Goal: Information Seeking & Learning: Find specific fact

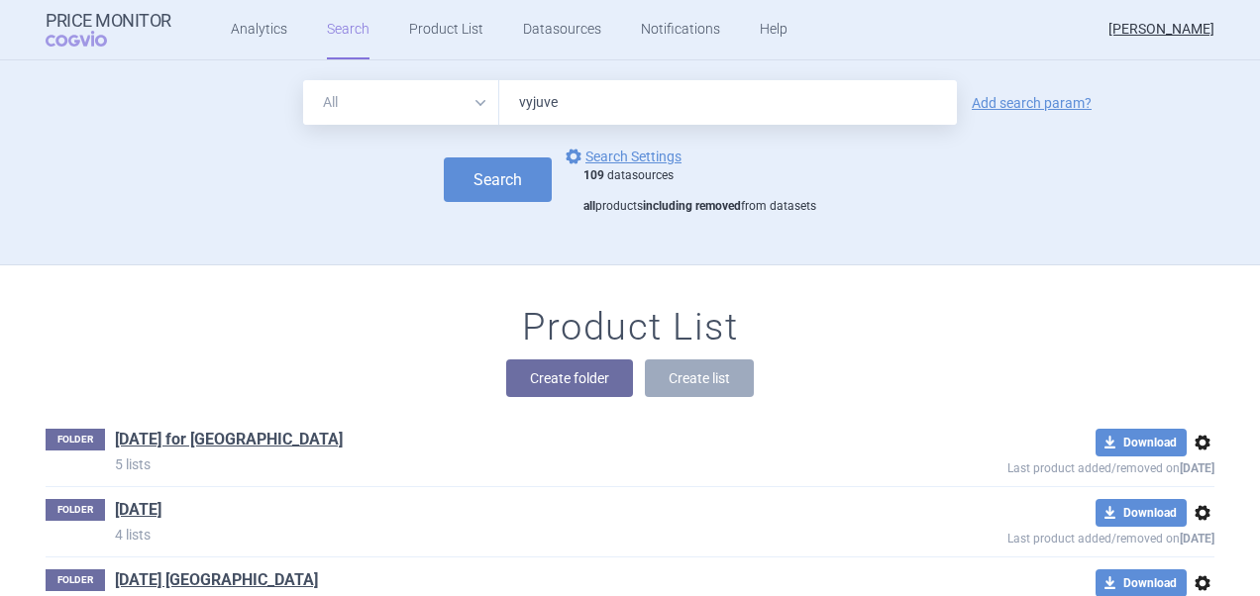
type input "vyjuvec"
click button "Search" at bounding box center [498, 179] width 108 height 45
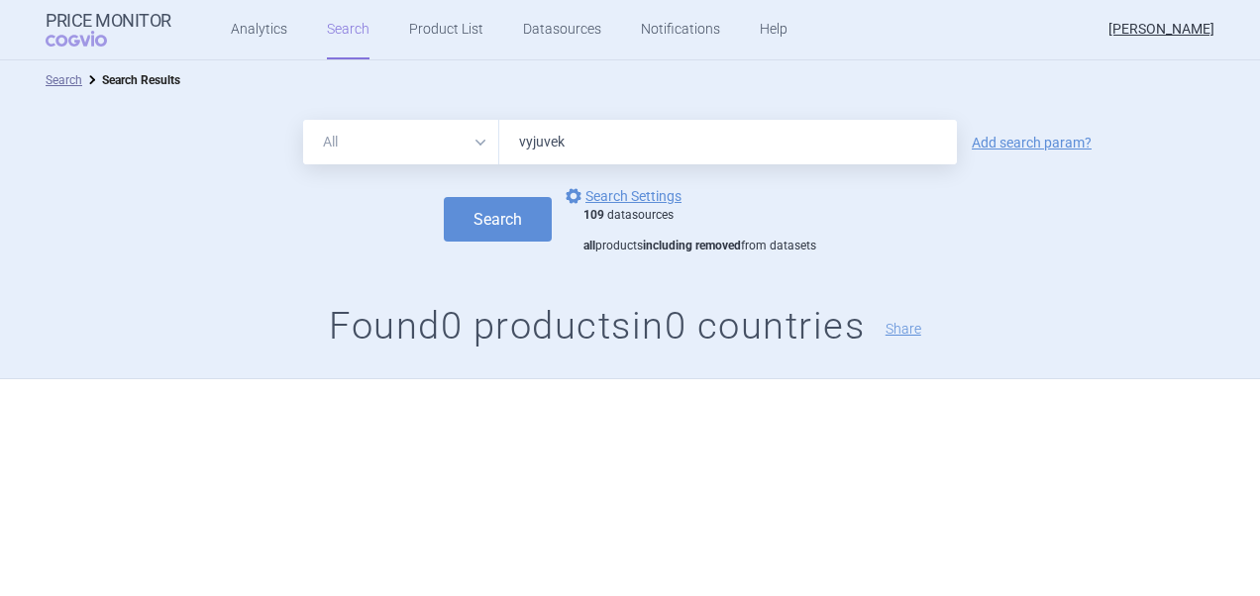
type input "vyjuvek"
click at [444, 197] on button "Search" at bounding box center [498, 219] width 108 height 45
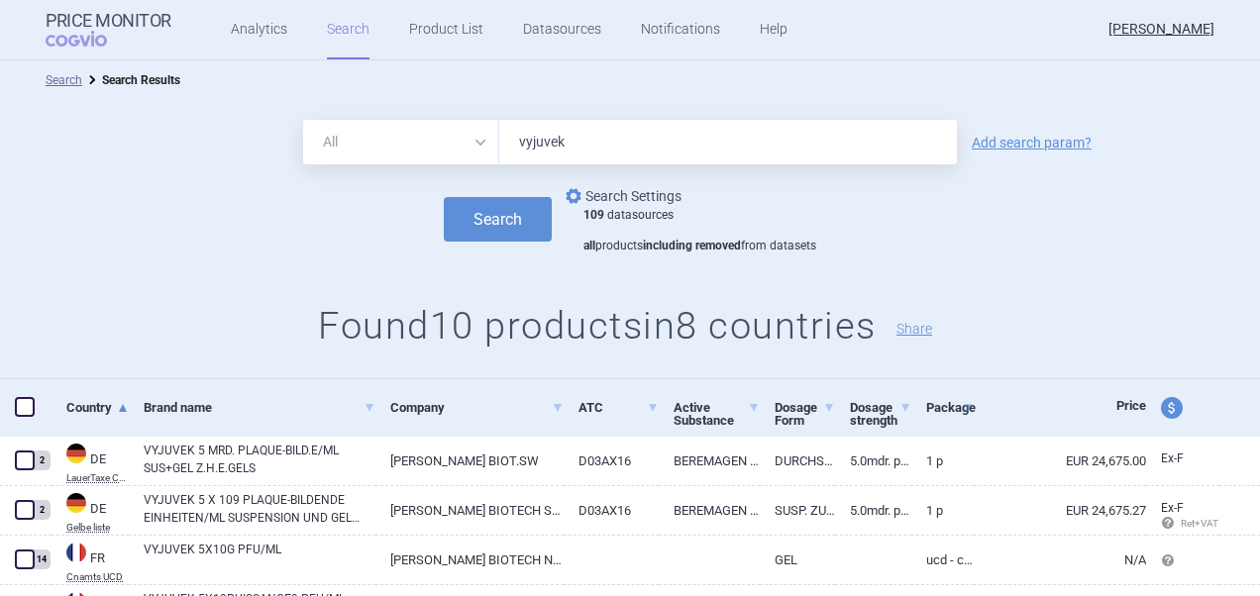
click at [653, 202] on link "options Search Settings" at bounding box center [622, 196] width 120 height 24
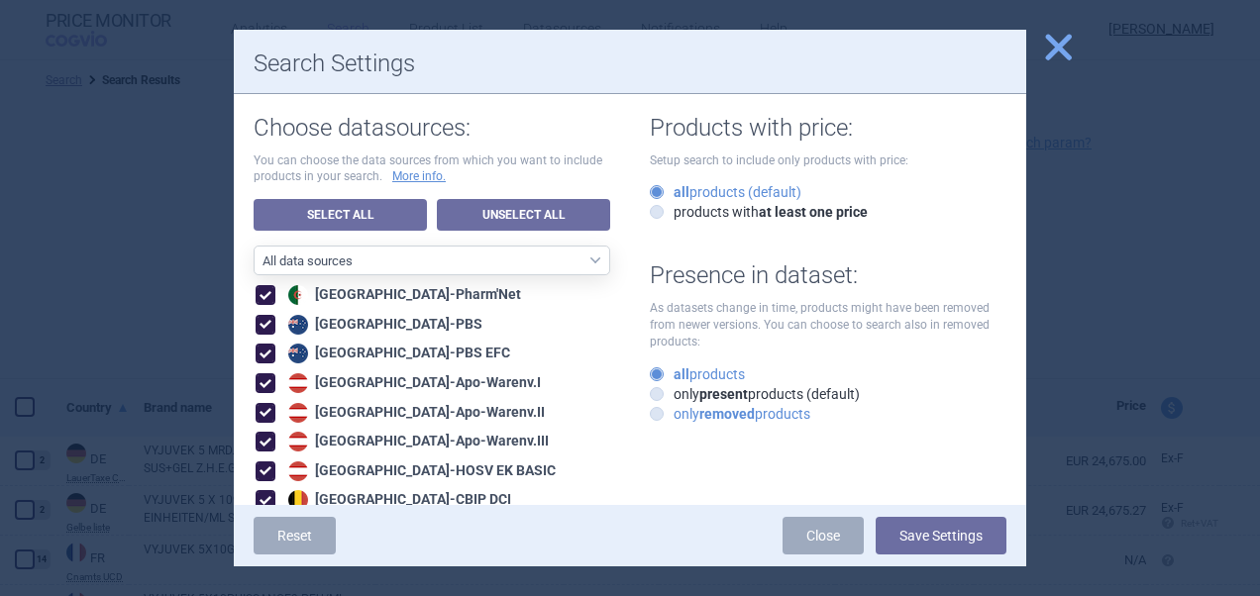
click at [652, 417] on icon at bounding box center [657, 414] width 14 height 14
click at [652, 417] on input "only removed products" at bounding box center [661, 415] width 20 height 20
radio input "true"
click at [928, 538] on button "Save Settings" at bounding box center [941, 536] width 131 height 38
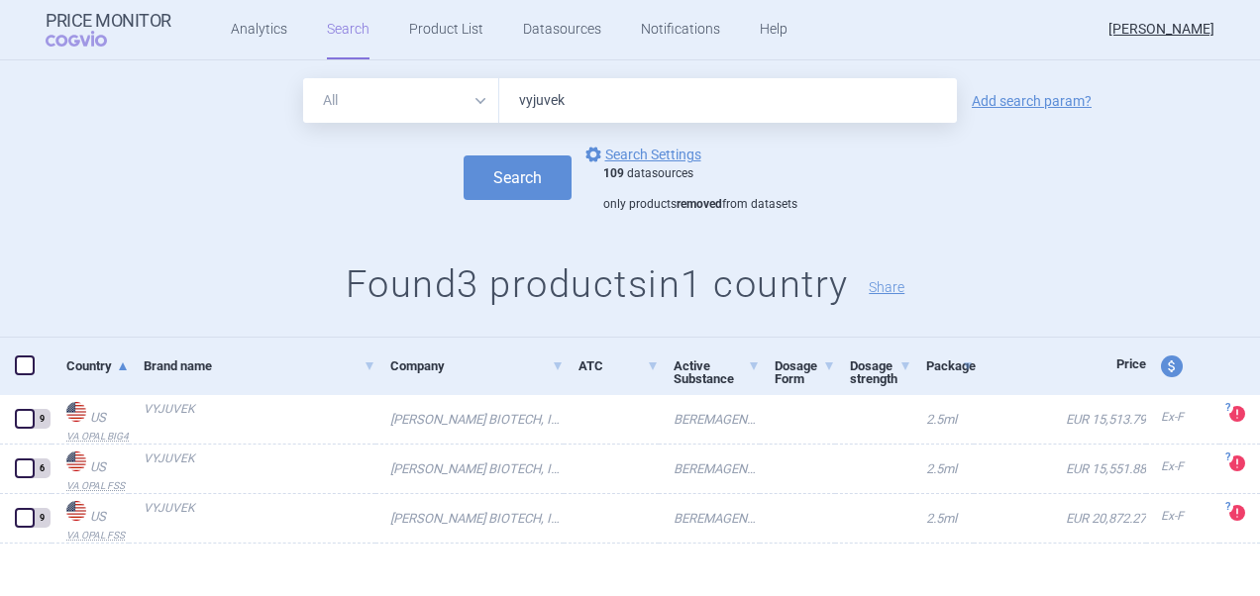
scroll to position [53, 0]
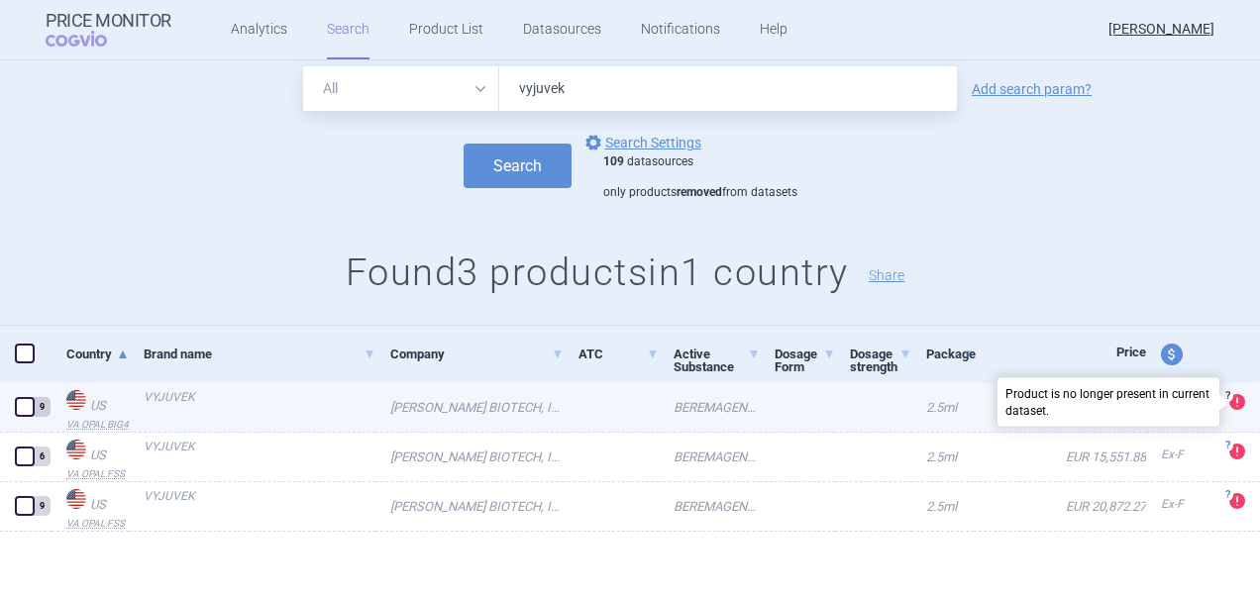
click at [1229, 402] on span at bounding box center [1237, 402] width 16 height 16
select select "EUR"
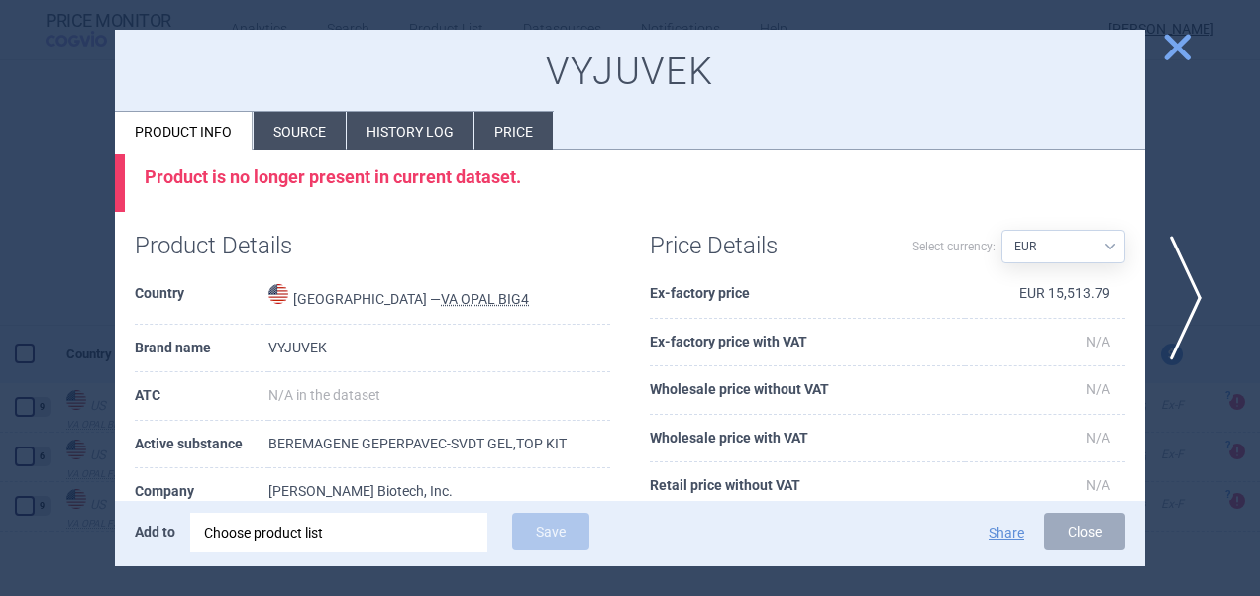
scroll to position [4, 0]
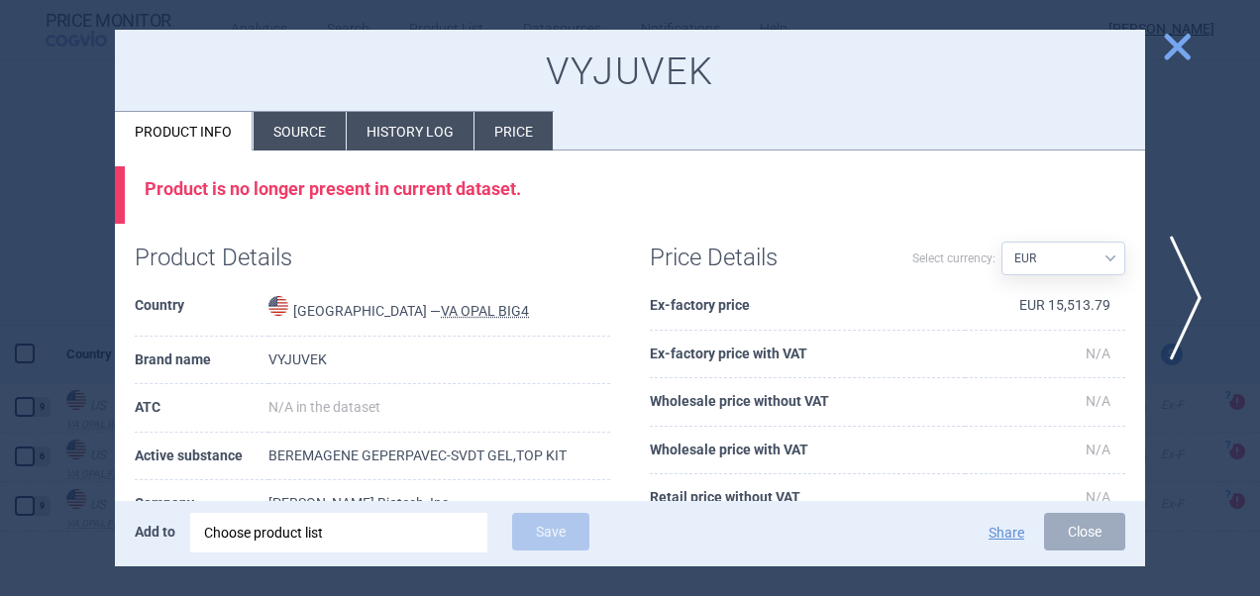
click at [1178, 56] on span "close" at bounding box center [1177, 47] width 35 height 35
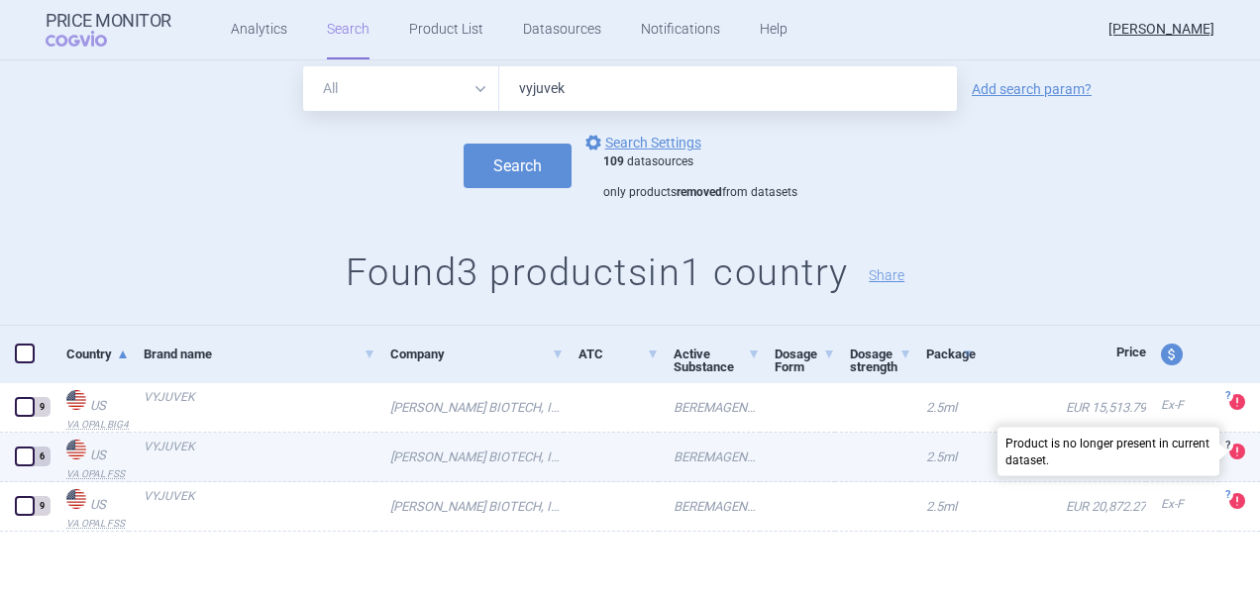
click at [1229, 453] on span at bounding box center [1237, 452] width 16 height 16
select select "EUR"
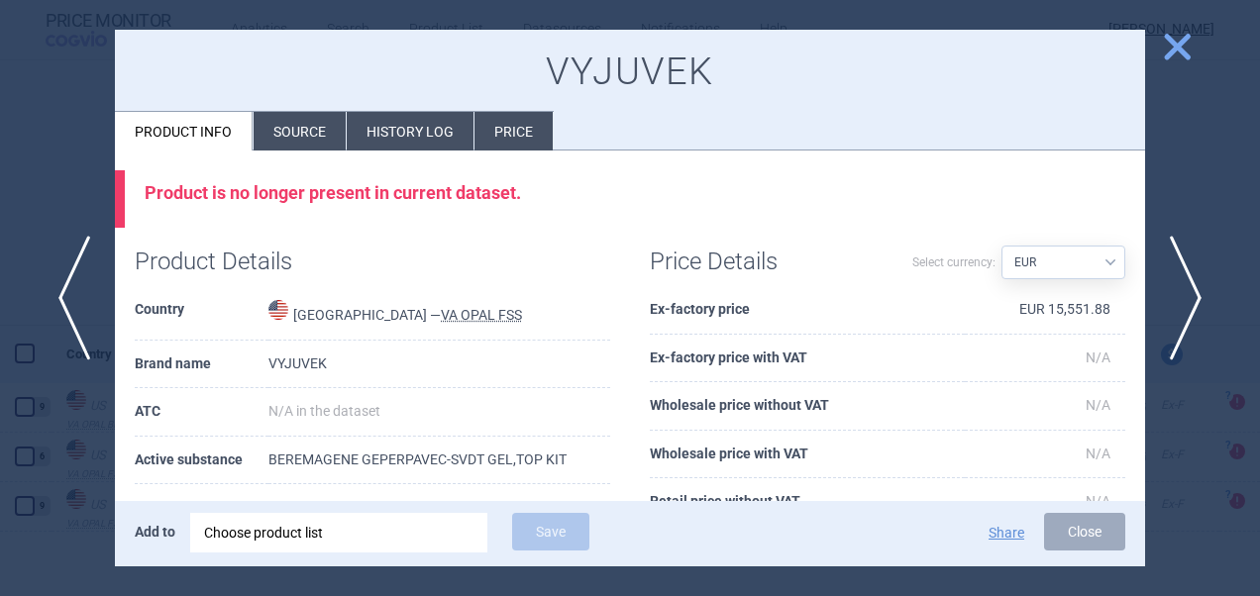
click at [1190, 37] on span "close" at bounding box center [1177, 47] width 35 height 35
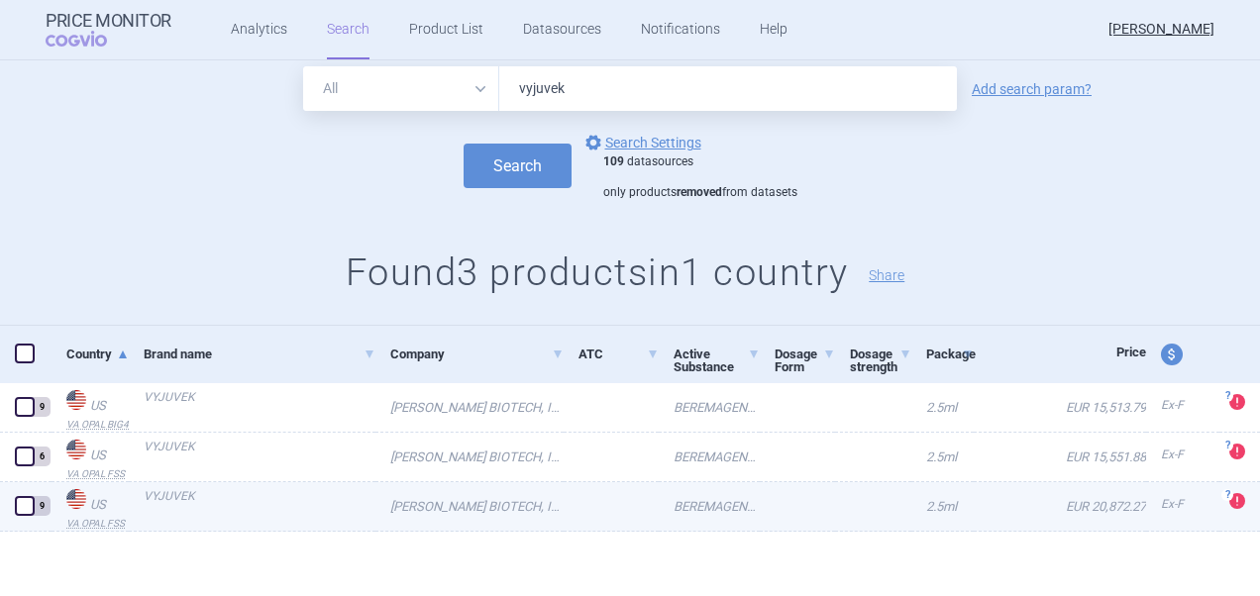
click at [1220, 515] on div "? Product is no longer present in current dataset." at bounding box center [1239, 507] width 41 height 50
click at [1229, 501] on span at bounding box center [1237, 501] width 16 height 16
select select "EUR"
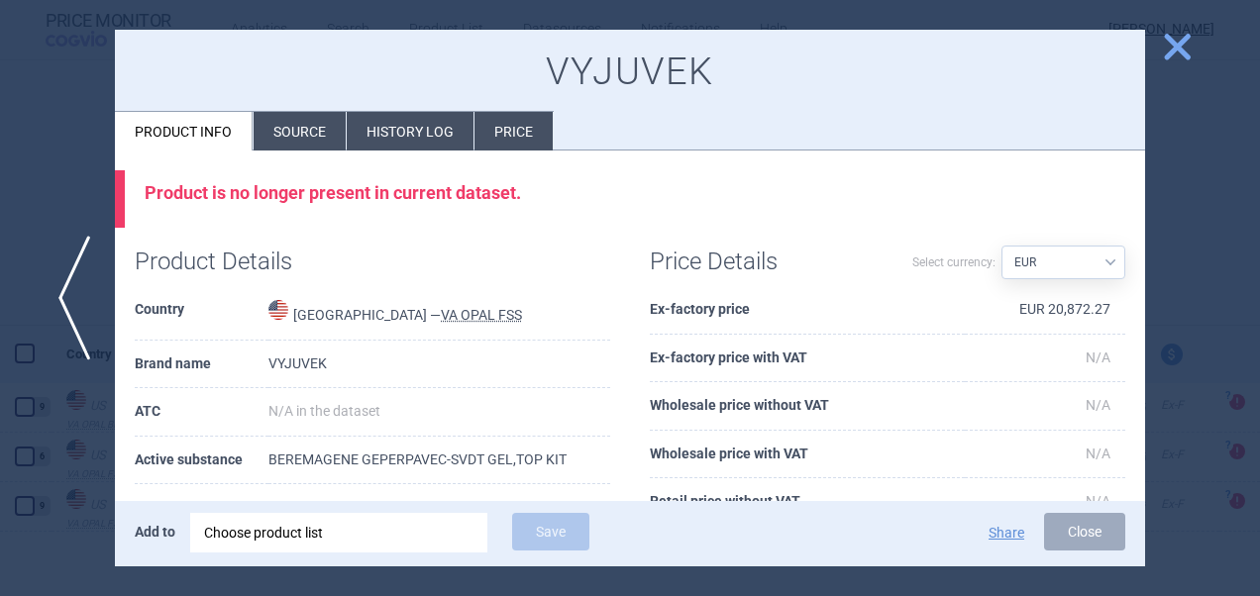
click at [1172, 44] on span "close" at bounding box center [1177, 47] width 35 height 35
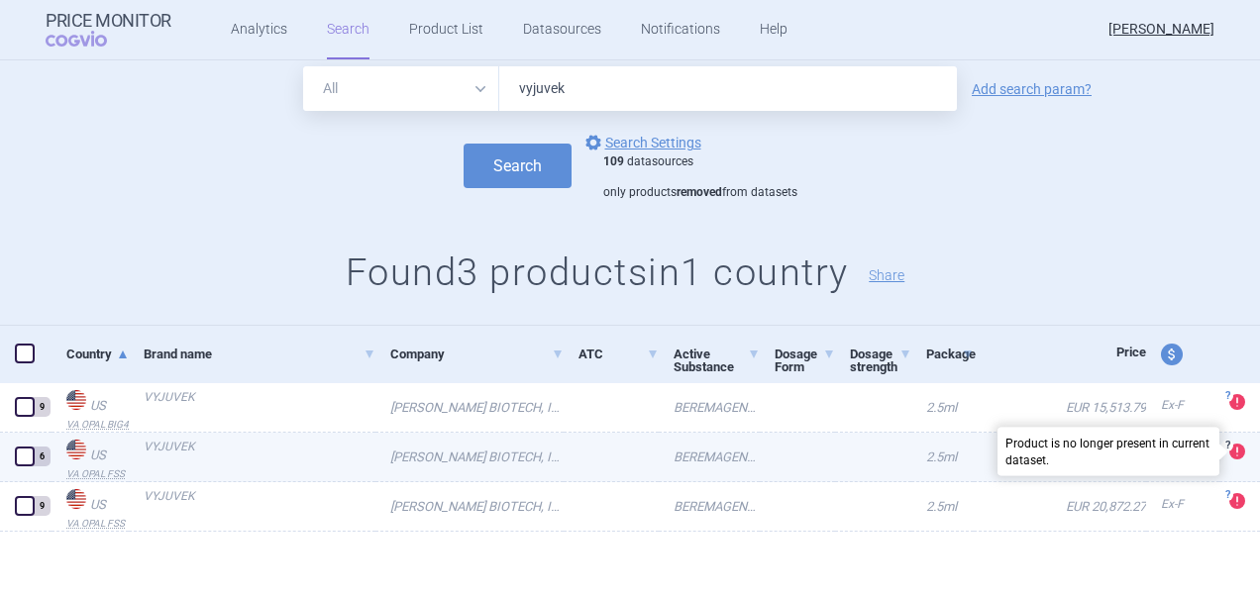
click at [1229, 457] on span at bounding box center [1237, 452] width 16 height 16
select select "EUR"
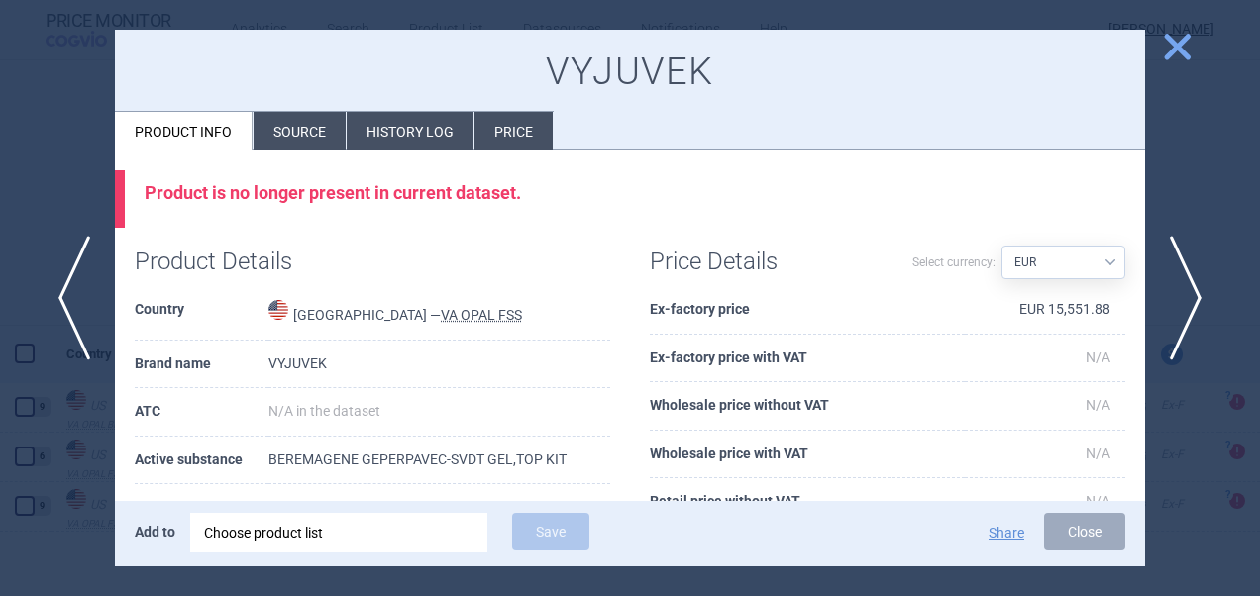
click at [1171, 59] on span "close" at bounding box center [1177, 47] width 35 height 35
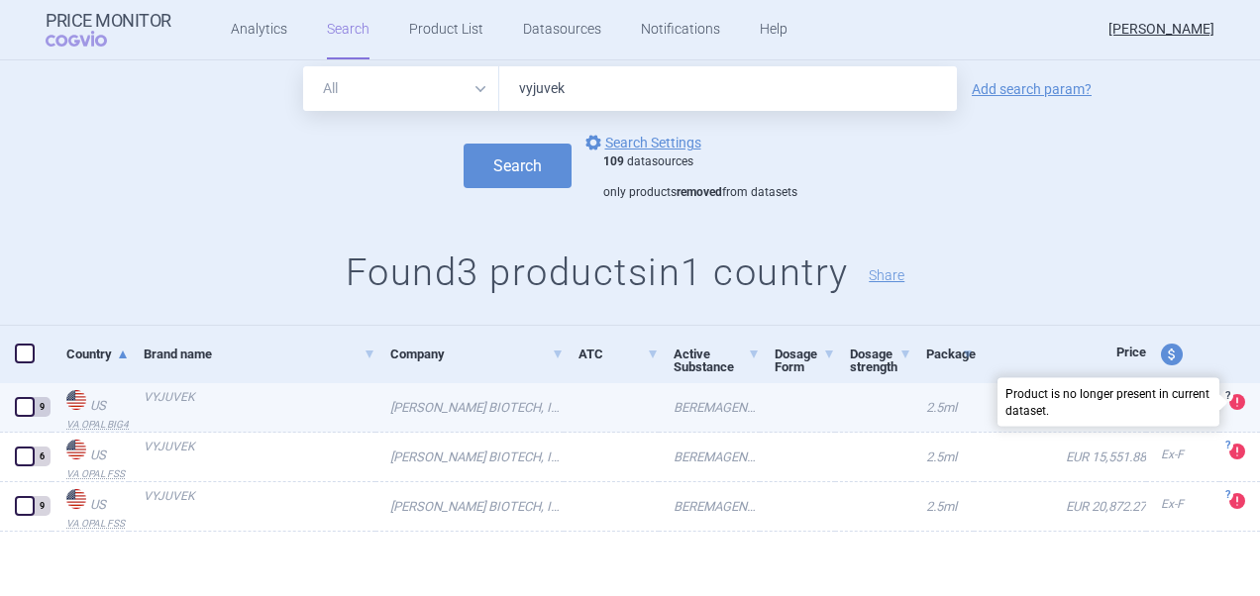
click at [1229, 410] on span at bounding box center [1237, 402] width 16 height 16
select select "EUR"
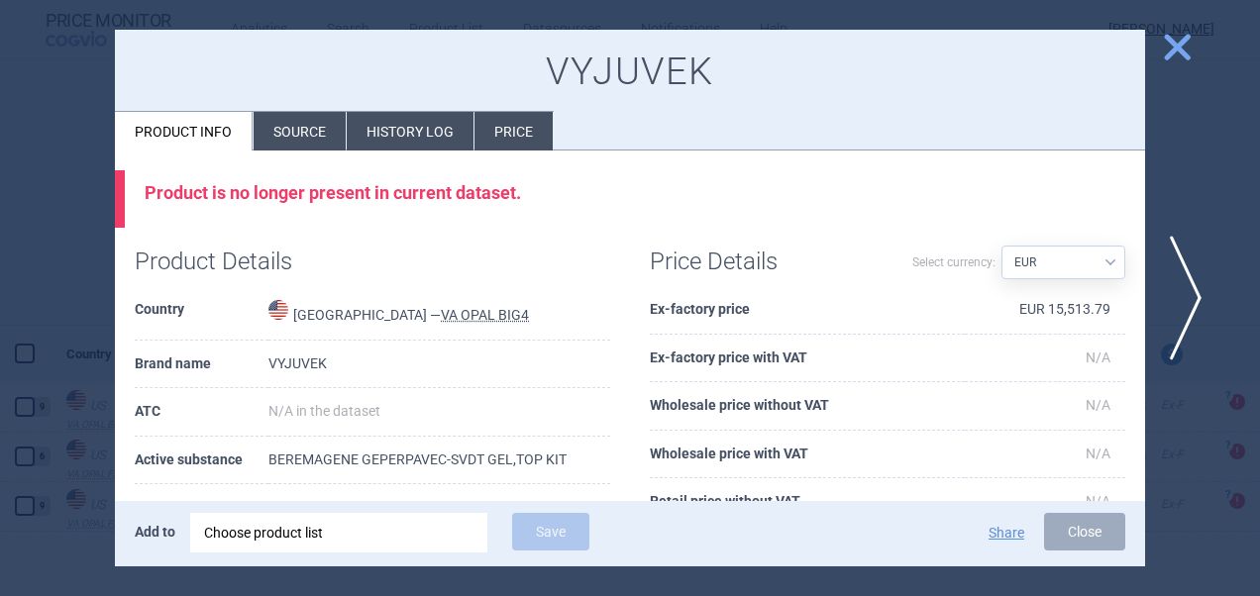
click at [654, 204] on div "Product is no longer present in current dataset." at bounding box center [630, 199] width 1030 height 58
drag, startPoint x: 719, startPoint y: 89, endPoint x: 642, endPoint y: 85, distance: 77.4
click at [642, 85] on h1 "VYJUVEK" at bounding box center [630, 73] width 991 height 46
copy h1 "VEK"
click at [720, 76] on h1 "VYJUVEK" at bounding box center [630, 73] width 991 height 46
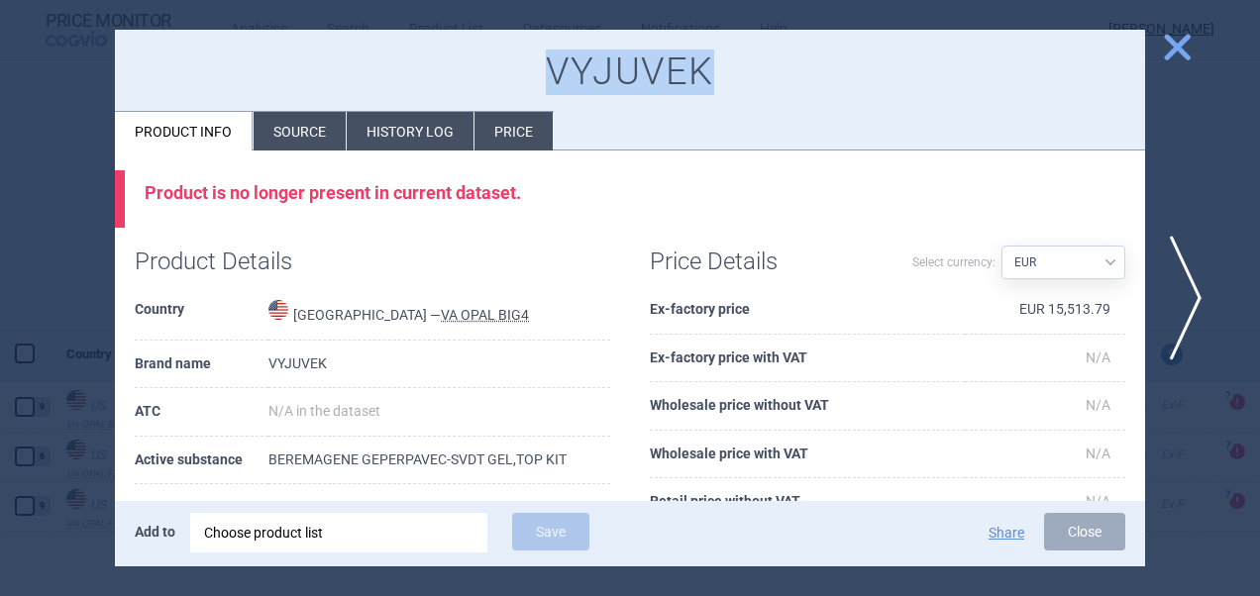
drag, startPoint x: 740, startPoint y: 76, endPoint x: 523, endPoint y: 81, distance: 217.0
click at [523, 81] on h1 "VYJUVEK" at bounding box center [630, 73] width 991 height 46
copy h1 "VYJUVEK"
